Goal: Task Accomplishment & Management: Manage account settings

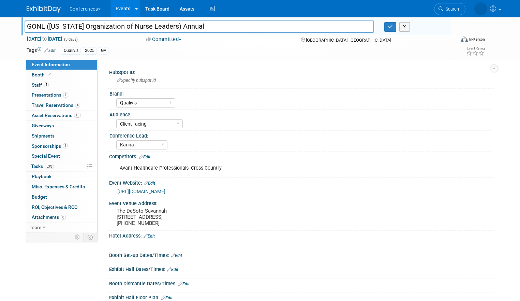
select select "Qualivis"
select select "Client-facing"
select select "Karina"
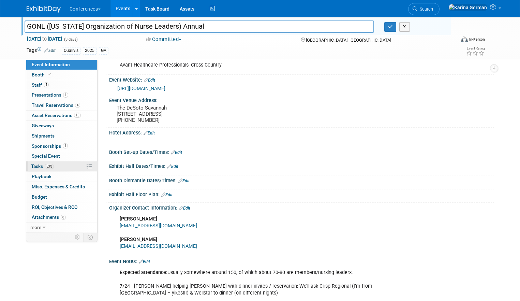
click at [60, 166] on link "53% Tasks 53%" at bounding box center [61, 166] width 71 height 10
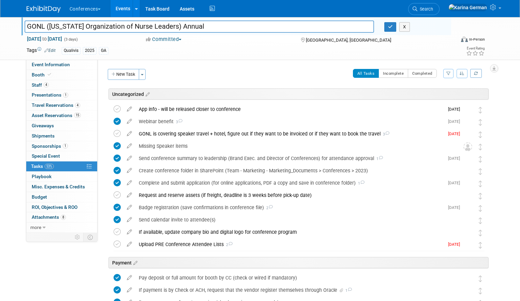
scroll to position [1, 0]
click at [213, 118] on div "Webinar benefit 3" at bounding box center [289, 121] width 309 height 12
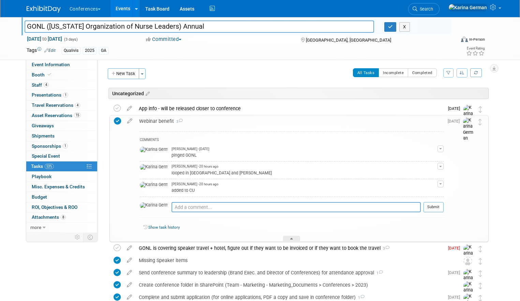
click at [212, 119] on div "Webinar benefit 3" at bounding box center [290, 121] width 308 height 12
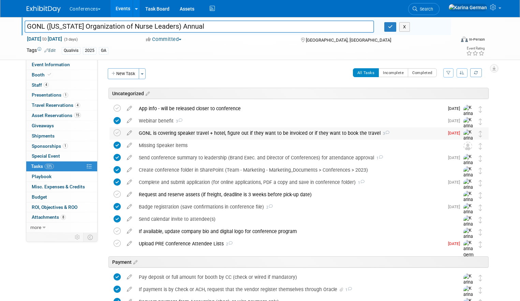
click at [188, 138] on div "GONL is covering speaker travel + hotel, figure out if they want to be invoiced…" at bounding box center [289, 133] width 309 height 12
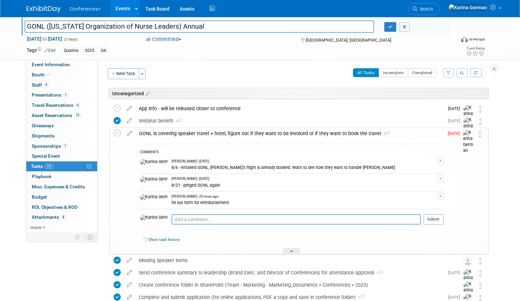
click at [188, 138] on div "GONL is covering speaker travel + hotel, figure out if they want to be invoiced…" at bounding box center [290, 134] width 308 height 12
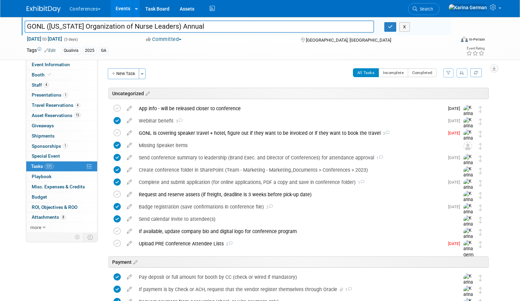
click at [121, 9] on link "Events" at bounding box center [123, 8] width 25 height 17
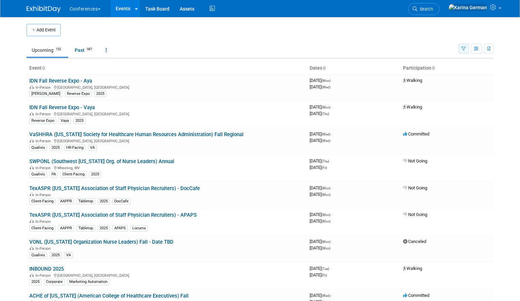
click at [460, 48] on button "button" at bounding box center [463, 49] width 11 height 10
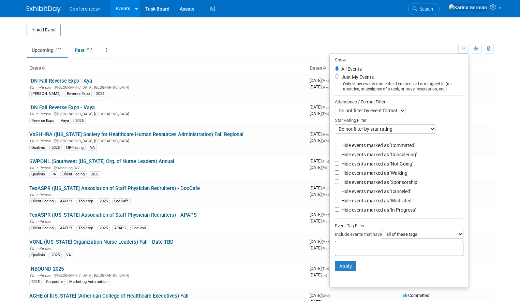
click at [353, 251] on input "text" at bounding box center [365, 247] width 55 height 7
type input "qual"
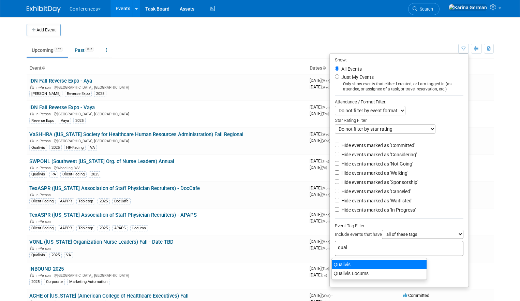
click at [348, 263] on div "Qualivis" at bounding box center [379, 265] width 95 height 10
type input "Qualivis"
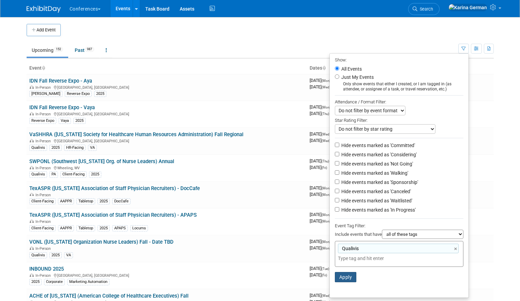
click at [343, 280] on button "Apply" at bounding box center [346, 277] width 22 height 10
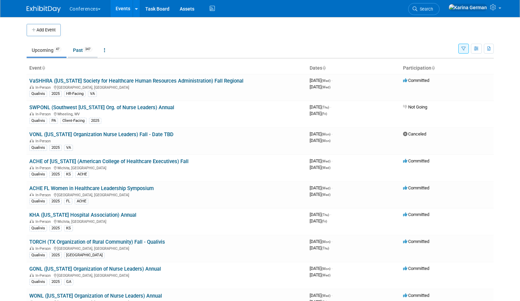
click at [85, 50] on span "347" at bounding box center [87, 49] width 9 height 5
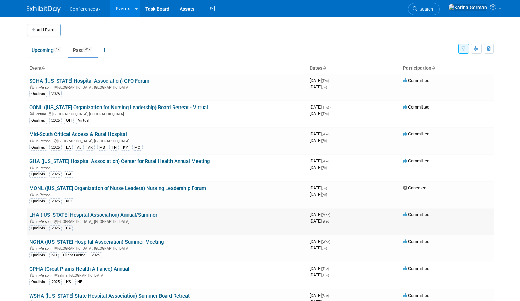
click at [112, 217] on link "LHA (Louisiana Hospital Association) Annual/Summer" at bounding box center [93, 215] width 128 height 6
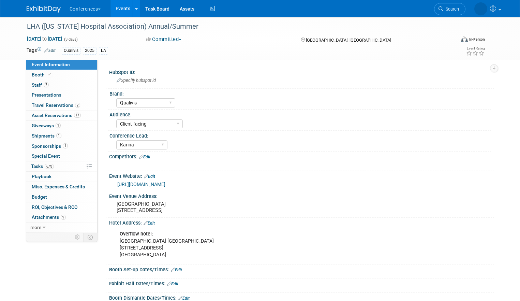
select select "Qualivis"
select select "Client-facing"
select select "Karina"
click at [54, 150] on link "1 Sponsorships 1" at bounding box center [61, 146] width 71 height 10
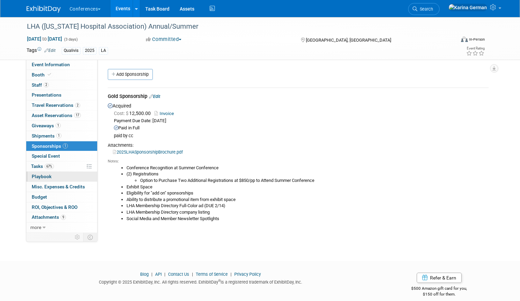
click at [57, 172] on link "0 Playbook 0" at bounding box center [61, 177] width 71 height 10
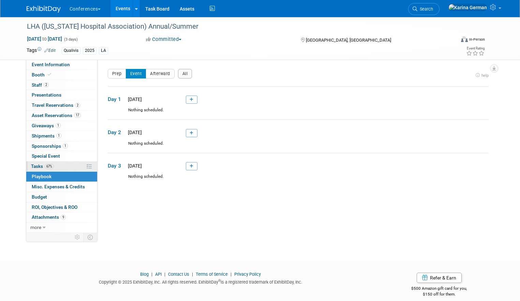
click at [57, 166] on link "67% Tasks 67%" at bounding box center [61, 166] width 71 height 10
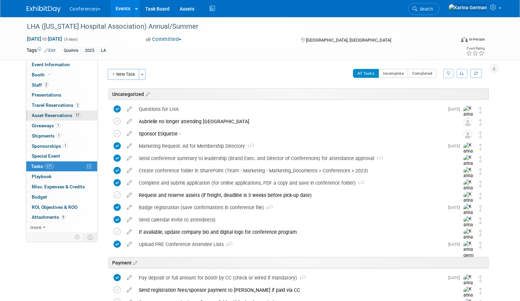
click at [78, 114] on span "17" at bounding box center [77, 115] width 7 height 5
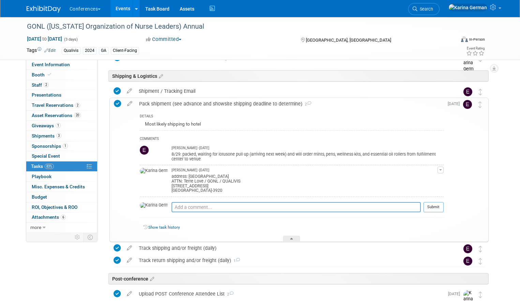
click at [122, 9] on link "Events" at bounding box center [123, 8] width 25 height 17
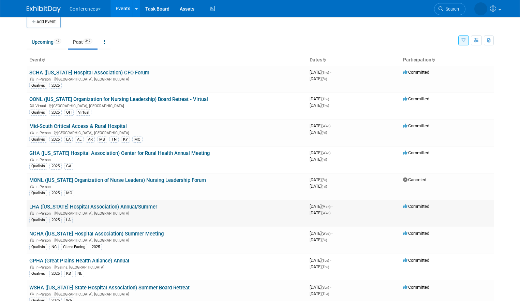
scroll to position [4, 0]
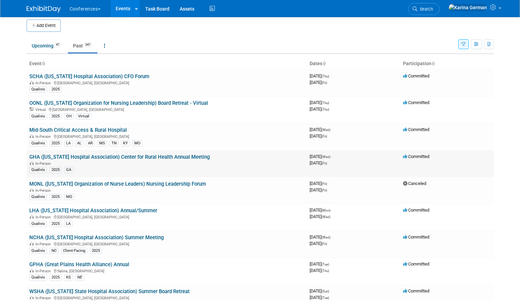
drag, startPoint x: 206, startPoint y: 158, endPoint x: 30, endPoint y: 155, distance: 176.7
click at [30, 155] on td "GHA ([US_STATE] Hospital Association) Center for Rural Health Annual Meeting In…" at bounding box center [167, 163] width 280 height 27
copy link "GHA (Georgia Hospital Association) Center for Rural Health Annual Meeting"
drag, startPoint x: 131, startPoint y: 130, endPoint x: 28, endPoint y: 131, distance: 102.7
click at [28, 131] on td "Mid-South Critical Access & Rural Hospital In-Person Louisville, KY Qualivis 20…" at bounding box center [167, 136] width 280 height 27
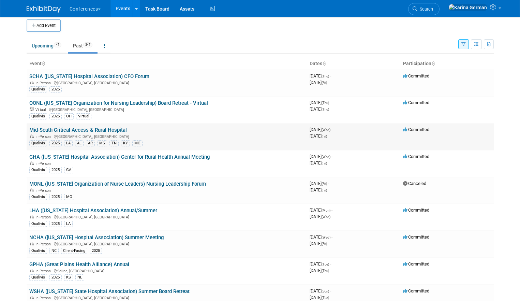
copy link "Mid-South Critical Access & Rural Hospital"
click at [141, 76] on link "SCHA ([US_STATE] Hospital Association) CFO Forum" at bounding box center [89, 76] width 120 height 6
click at [148, 75] on link "SCHA ([US_STATE] Hospital Association) CFO Forum" at bounding box center [89, 76] width 120 height 6
copy link "Mid-South Critical Access & Rural Hospital"
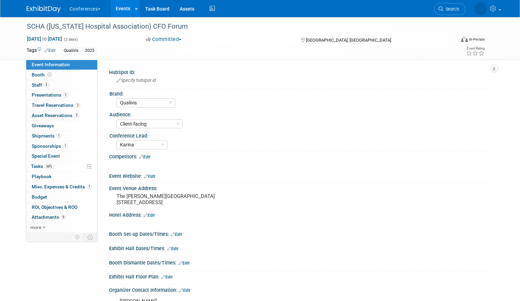
select select "Qualivis"
select select "Client-facing"
select select "Karina"
click at [52, 50] on link "Edit" at bounding box center [49, 50] width 11 height 5
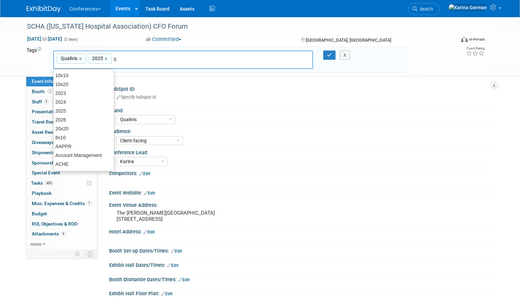
type input "SC"
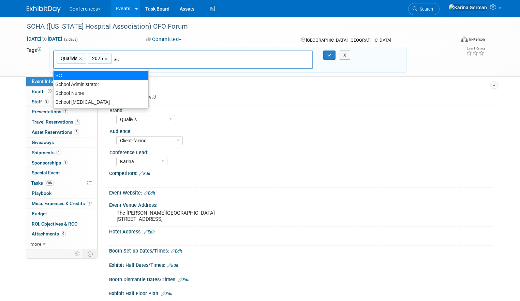
click at [120, 75] on div "SC" at bounding box center [100, 76] width 95 height 10
type input "Qualivis, 2025, SC"
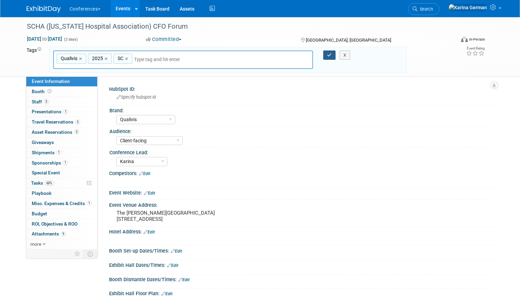
click at [328, 56] on icon "button" at bounding box center [329, 55] width 5 height 4
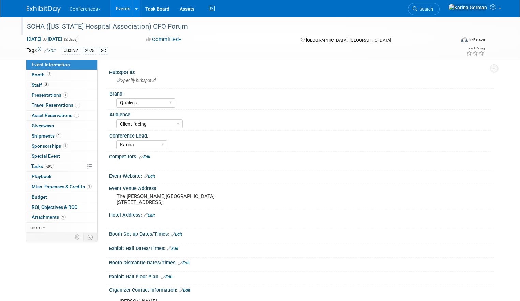
click at [128, 23] on div "SCHA ([US_STATE] Hospital Association) CFO Forum" at bounding box center [236, 26] width 422 height 12
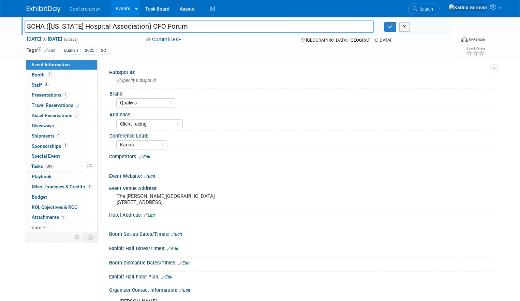
click at [128, 23] on input "SCHA ([US_STATE] Hospital Association) CFO Forum" at bounding box center [200, 26] width 350 height 12
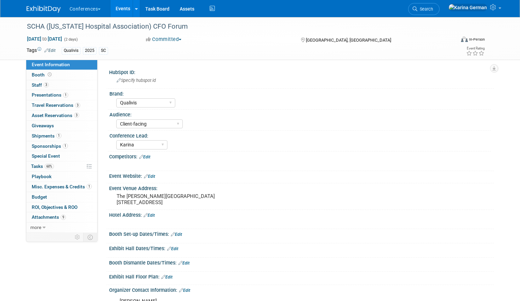
select select "Qualivis"
select select "Client-facing"
select select "Karina"
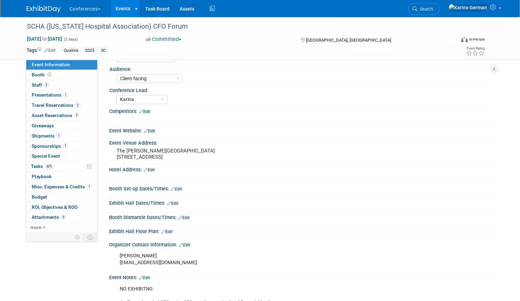
scroll to position [56, 0]
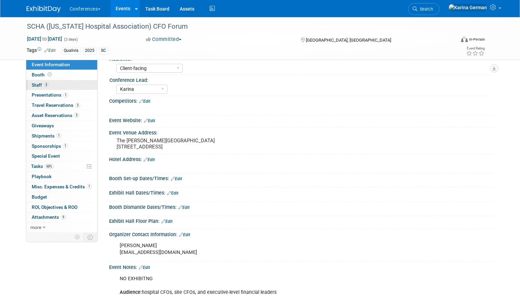
click at [64, 83] on link "3 Staff 3" at bounding box center [61, 85] width 71 height 10
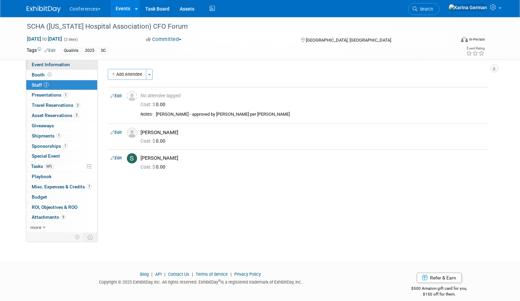
click at [67, 65] on span "Event Information" at bounding box center [51, 64] width 38 height 5
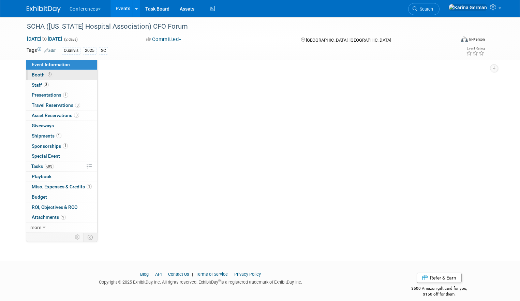
select select "Qualivis"
select select "Client-facing"
select select "Karina"
